Goal: Transaction & Acquisition: Download file/media

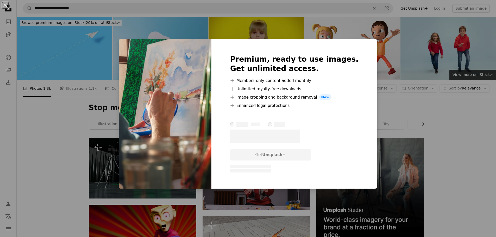
scroll to position [3426, 0]
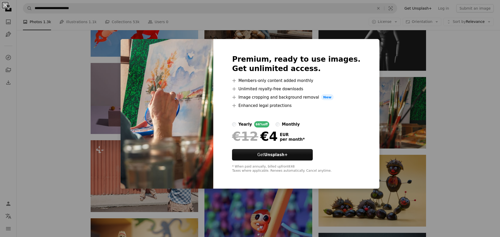
click at [477, 103] on div "An X shape Premium, ready to use images. Get unlimited access. A plus sign Memb…" at bounding box center [250, 118] width 500 height 237
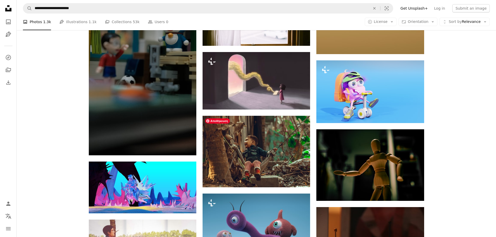
scroll to position [2149, 0]
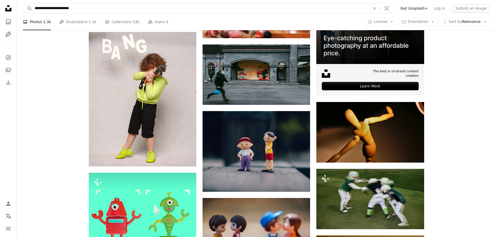
click at [89, 10] on input "**********" at bounding box center [200, 8] width 337 height 10
type input "*"
type input "**********"
click button "A magnifying glass" at bounding box center [27, 8] width 9 height 10
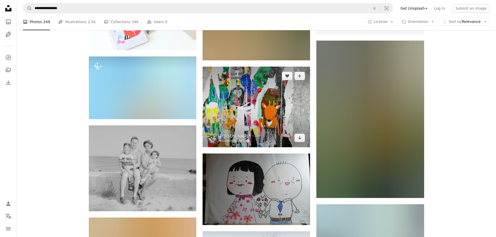
scroll to position [182, 0]
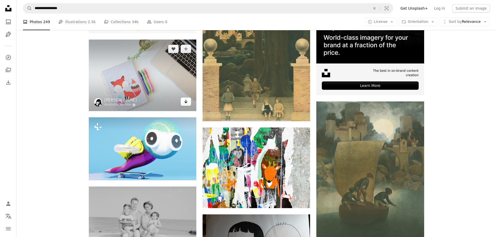
click at [186, 102] on icon "Arrow pointing down" at bounding box center [186, 102] width 4 height 6
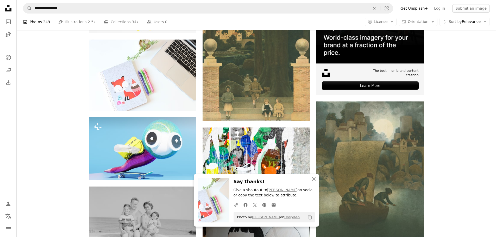
click at [314, 176] on icon "An X shape" at bounding box center [314, 179] width 6 height 6
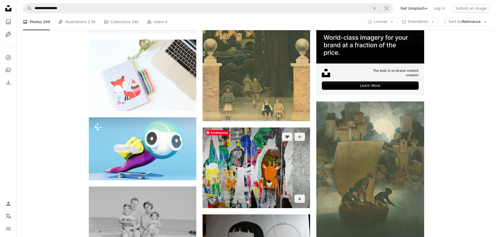
scroll to position [243, 0]
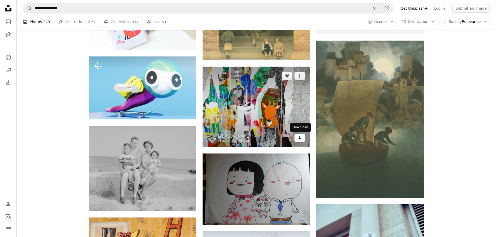
click at [300, 139] on icon "Download" at bounding box center [299, 138] width 3 height 4
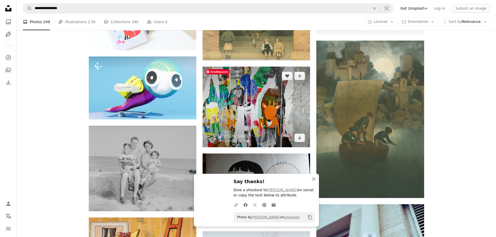
scroll to position [365, 0]
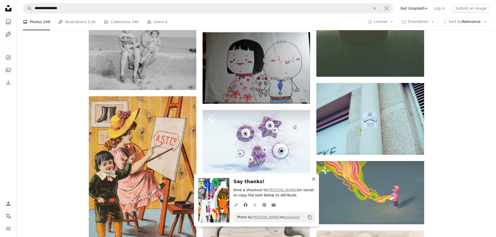
click at [313, 181] on icon "An X shape" at bounding box center [314, 179] width 6 height 6
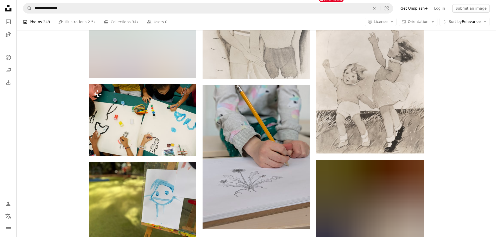
scroll to position [608, 0]
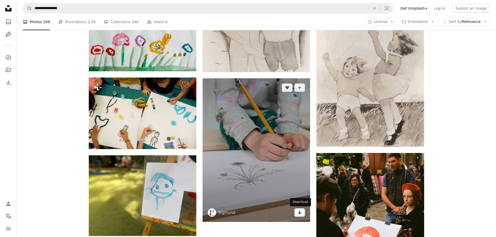
click at [298, 215] on link "Arrow pointing down" at bounding box center [300, 213] width 10 height 8
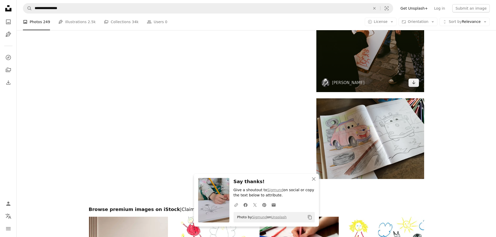
scroll to position [851, 0]
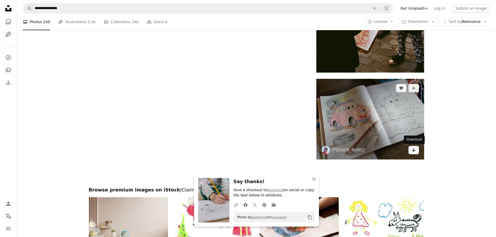
click at [415, 152] on icon "Arrow pointing down" at bounding box center [414, 150] width 4 height 6
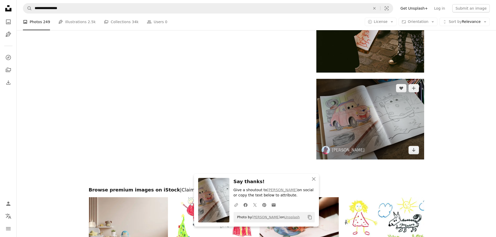
scroll to position [973, 0]
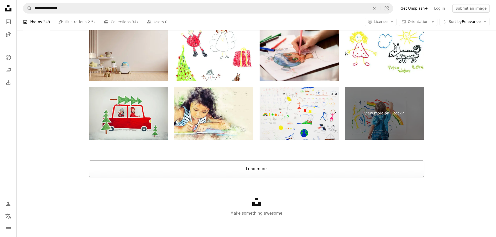
click at [270, 173] on button "Load more" at bounding box center [257, 169] width 336 height 17
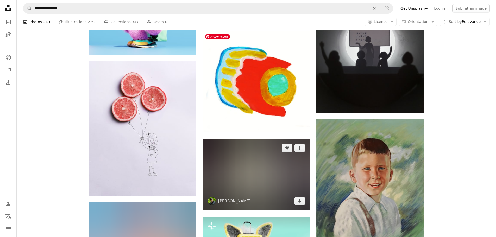
scroll to position [1446, 0]
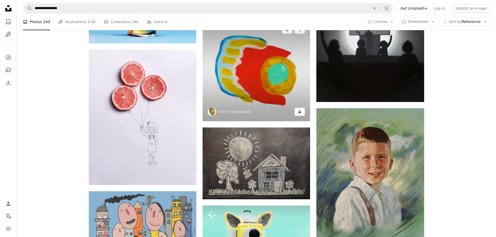
click at [298, 111] on icon "Arrow pointing down" at bounding box center [300, 112] width 4 height 6
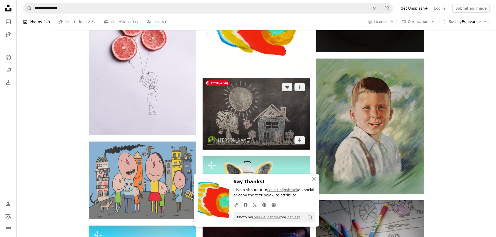
scroll to position [1507, 0]
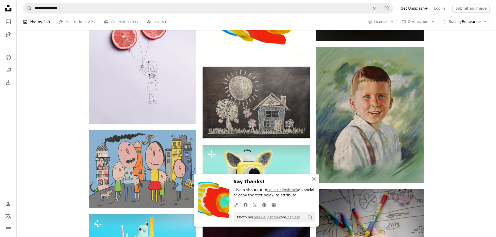
click at [314, 179] on icon "button" at bounding box center [314, 179] width 4 height 4
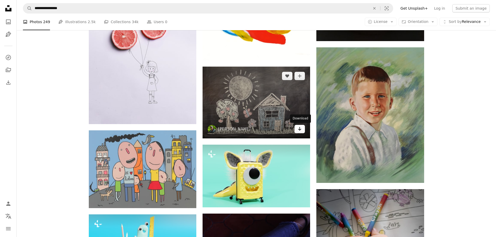
click at [300, 130] on icon "Arrow pointing down" at bounding box center [300, 129] width 4 height 6
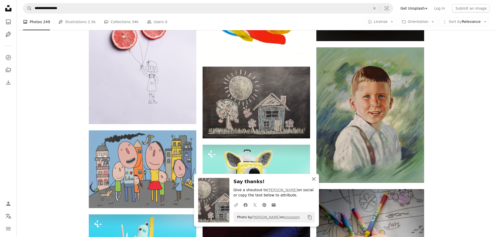
click at [313, 178] on icon "An X shape" at bounding box center [314, 179] width 6 height 6
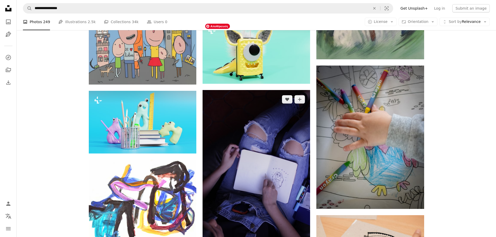
scroll to position [1690, 0]
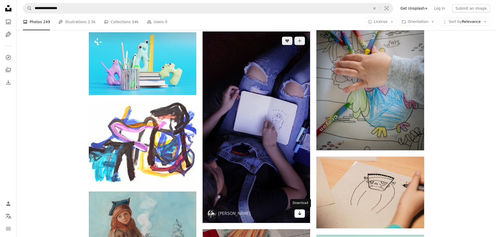
click at [298, 214] on icon "Arrow pointing down" at bounding box center [300, 214] width 4 height 6
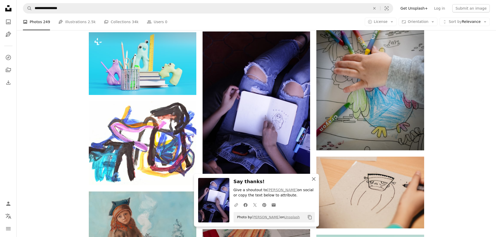
click at [316, 182] on icon "An X shape" at bounding box center [314, 179] width 6 height 6
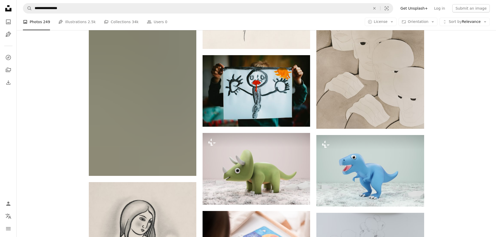
scroll to position [2176, 0]
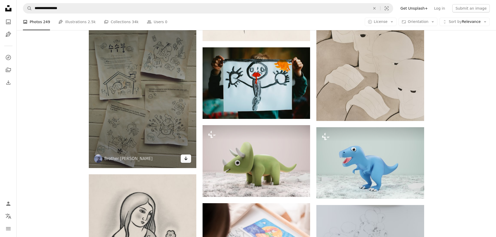
click at [189, 160] on link "Arrow pointing down" at bounding box center [186, 159] width 10 height 8
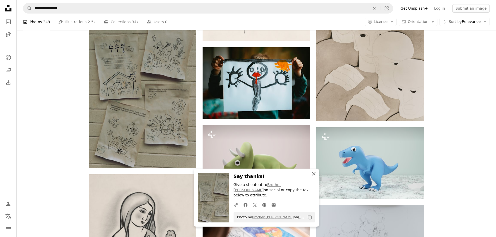
click at [313, 176] on icon "button" at bounding box center [314, 174] width 4 height 4
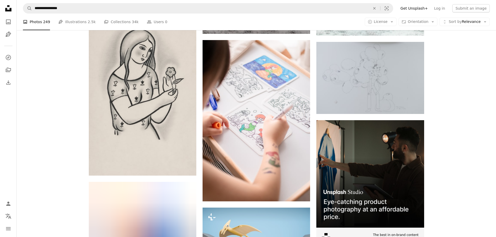
scroll to position [2359, 0]
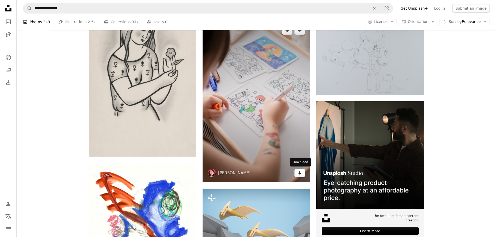
click at [302, 174] on icon "Arrow pointing down" at bounding box center [300, 173] width 4 height 6
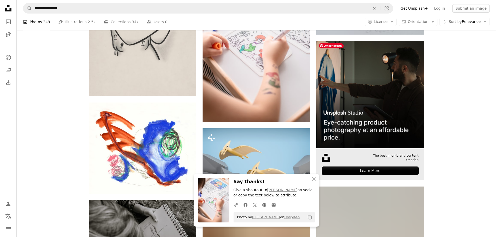
scroll to position [2420, 0]
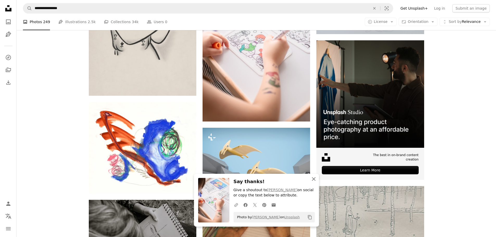
click at [313, 182] on icon "An X shape" at bounding box center [314, 179] width 6 height 6
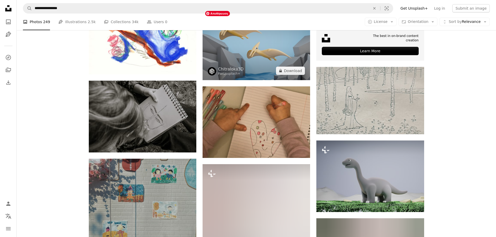
scroll to position [2541, 0]
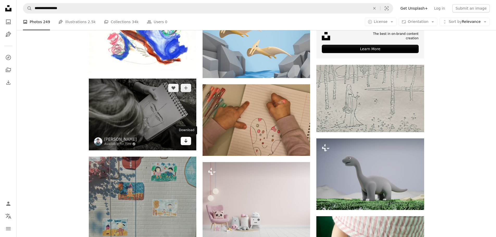
click at [188, 144] on link "Arrow pointing down" at bounding box center [186, 141] width 10 height 8
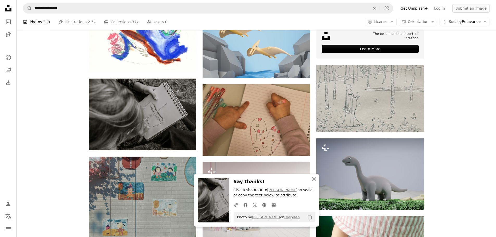
click at [314, 180] on icon "An X shape" at bounding box center [314, 179] width 6 height 6
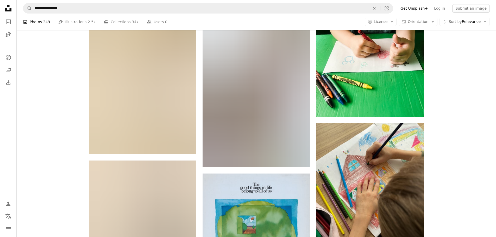
scroll to position [2845, 0]
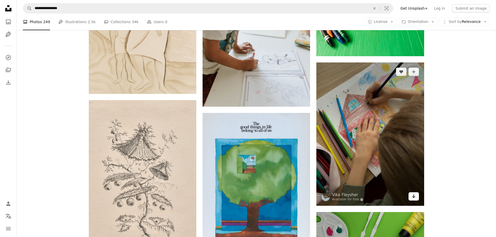
click at [416, 198] on icon "Arrow pointing down" at bounding box center [414, 196] width 4 height 6
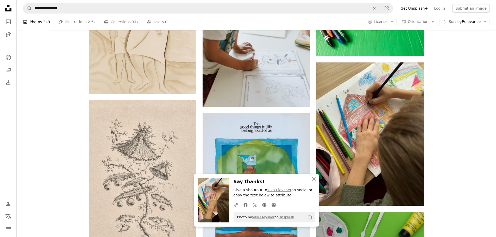
click at [312, 179] on icon "An X shape" at bounding box center [314, 179] width 6 height 6
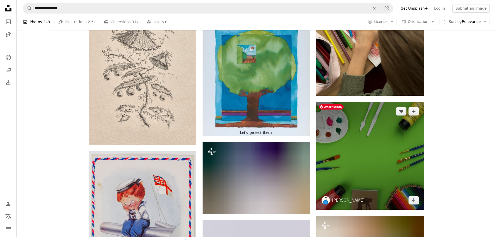
scroll to position [2967, 0]
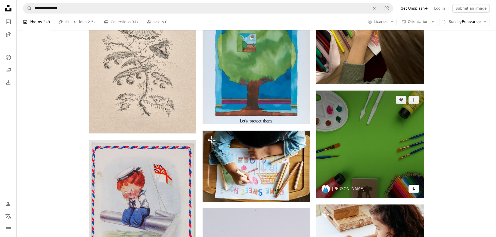
click at [414, 189] on icon "Download" at bounding box center [413, 189] width 3 height 4
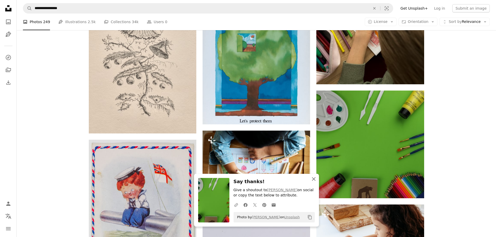
click at [312, 179] on icon "An X shape" at bounding box center [314, 179] width 6 height 6
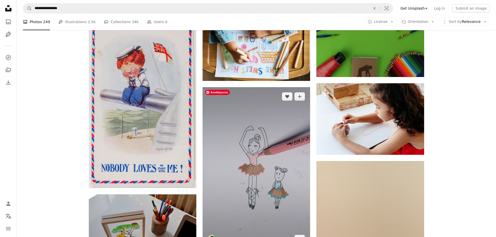
scroll to position [3149, 0]
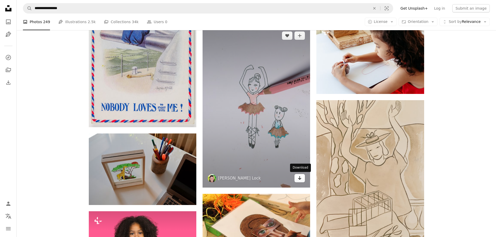
click at [301, 179] on icon "Download" at bounding box center [299, 178] width 3 height 4
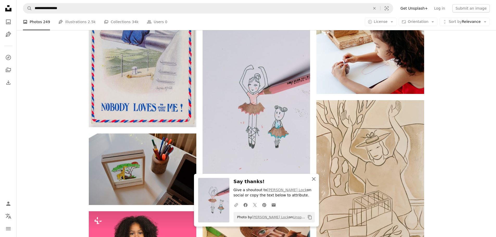
click at [313, 181] on icon "An X shape" at bounding box center [314, 179] width 6 height 6
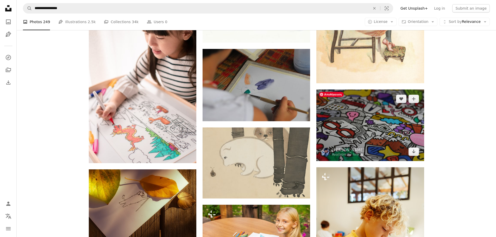
scroll to position [3453, 0]
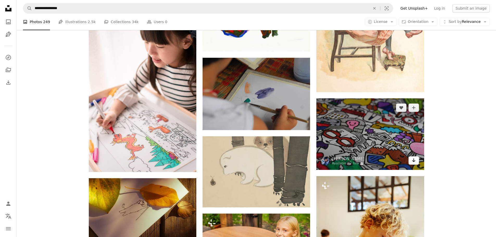
click at [415, 163] on icon "Arrow pointing down" at bounding box center [414, 160] width 4 height 6
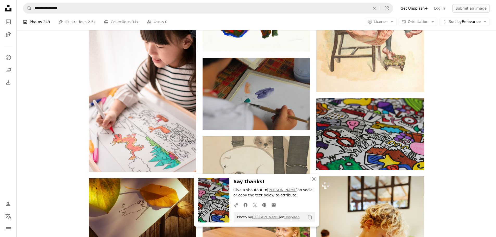
click at [311, 177] on icon "An X shape" at bounding box center [314, 179] width 6 height 6
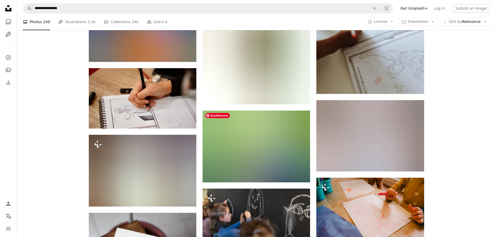
scroll to position [4244, 0]
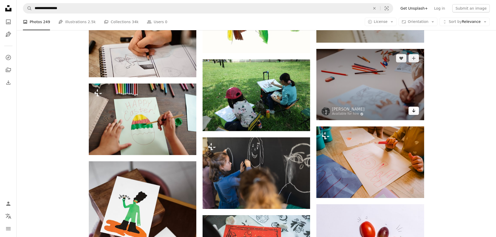
click at [414, 113] on icon "Arrow pointing down" at bounding box center [414, 111] width 4 height 6
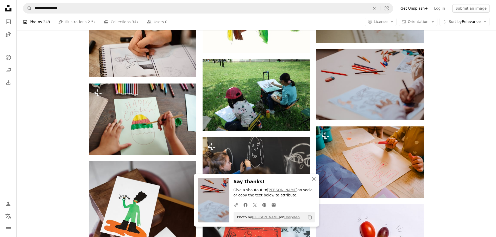
click at [314, 179] on icon "button" at bounding box center [314, 179] width 4 height 4
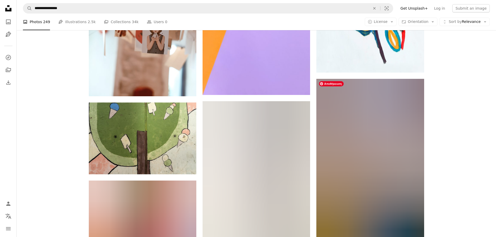
scroll to position [6190, 0]
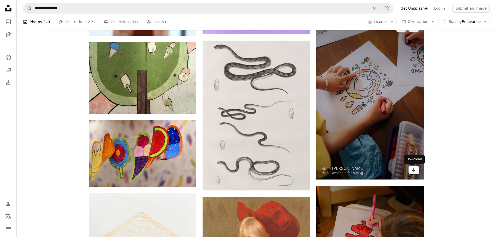
click at [415, 169] on icon "Arrow pointing down" at bounding box center [414, 170] width 4 height 6
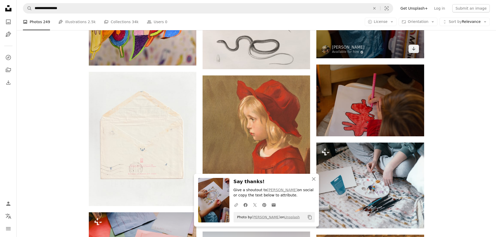
scroll to position [6372, 0]
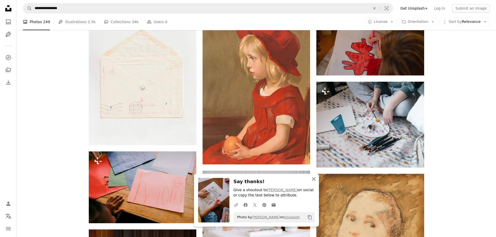
click at [314, 177] on icon "An X shape" at bounding box center [314, 179] width 6 height 6
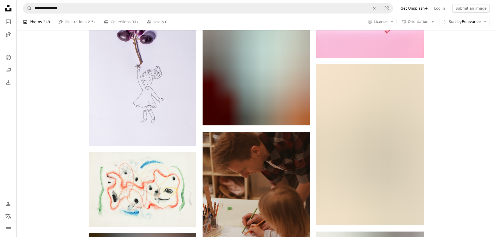
scroll to position [6798, 0]
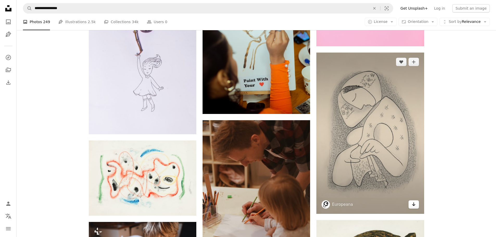
click at [416, 204] on icon "Arrow pointing down" at bounding box center [414, 204] width 4 height 6
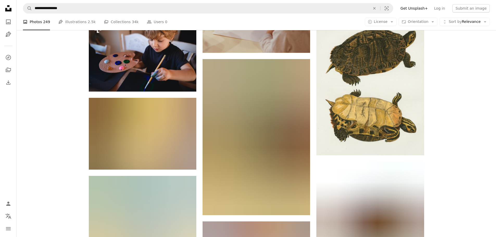
scroll to position [7041, 0]
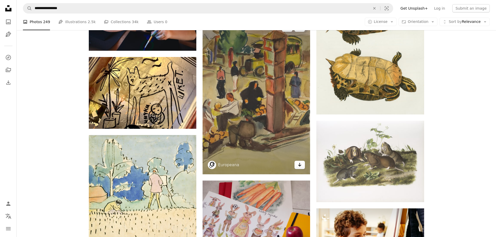
click at [301, 167] on icon "Arrow pointing down" at bounding box center [300, 165] width 4 height 6
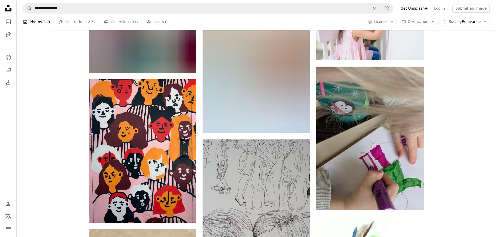
scroll to position [7467, 0]
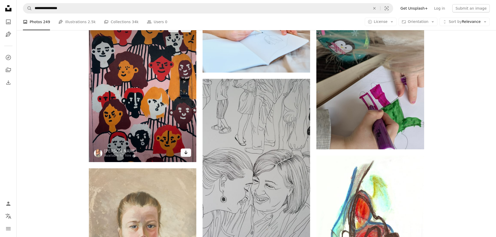
click at [183, 152] on link "Arrow pointing down" at bounding box center [186, 153] width 10 height 8
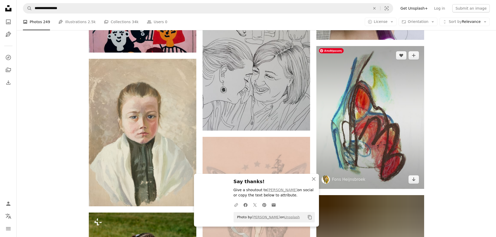
scroll to position [7588, 0]
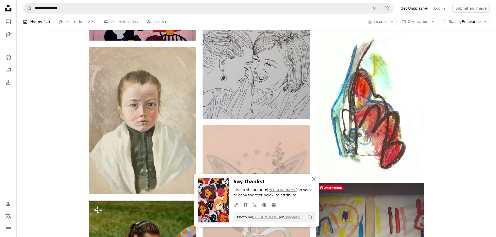
click at [313, 179] on icon "An X shape" at bounding box center [314, 179] width 6 height 6
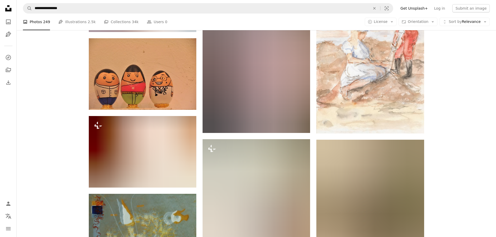
scroll to position [11237, 0]
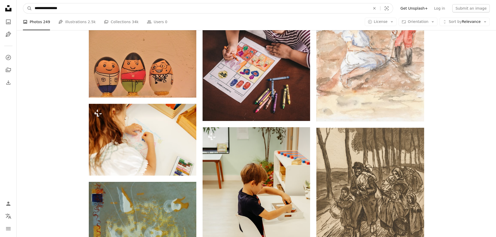
click at [42, 6] on input "**********" at bounding box center [200, 8] width 337 height 10
click at [57, 11] on input "**********" at bounding box center [200, 8] width 337 height 10
type input "*"
type input "**********"
click at [23, 3] on button "A magnifying glass" at bounding box center [27, 8] width 9 height 10
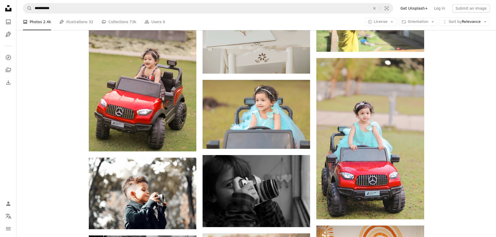
scroll to position [365, 0]
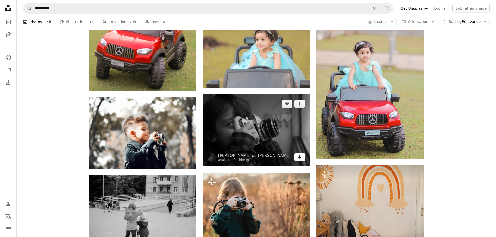
click at [302, 159] on icon "Arrow pointing down" at bounding box center [300, 157] width 4 height 6
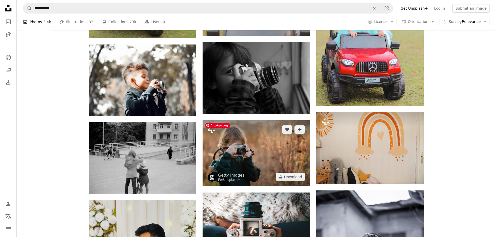
scroll to position [357, 0]
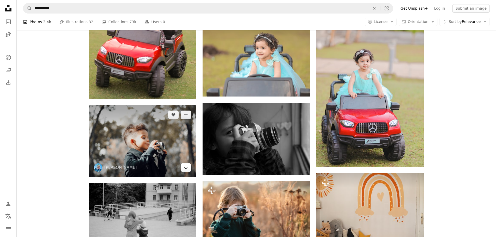
click at [187, 167] on icon "Arrow pointing down" at bounding box center [186, 167] width 4 height 6
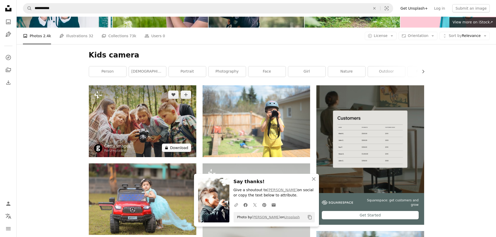
scroll to position [0, 0]
